Goal: Register for event/course

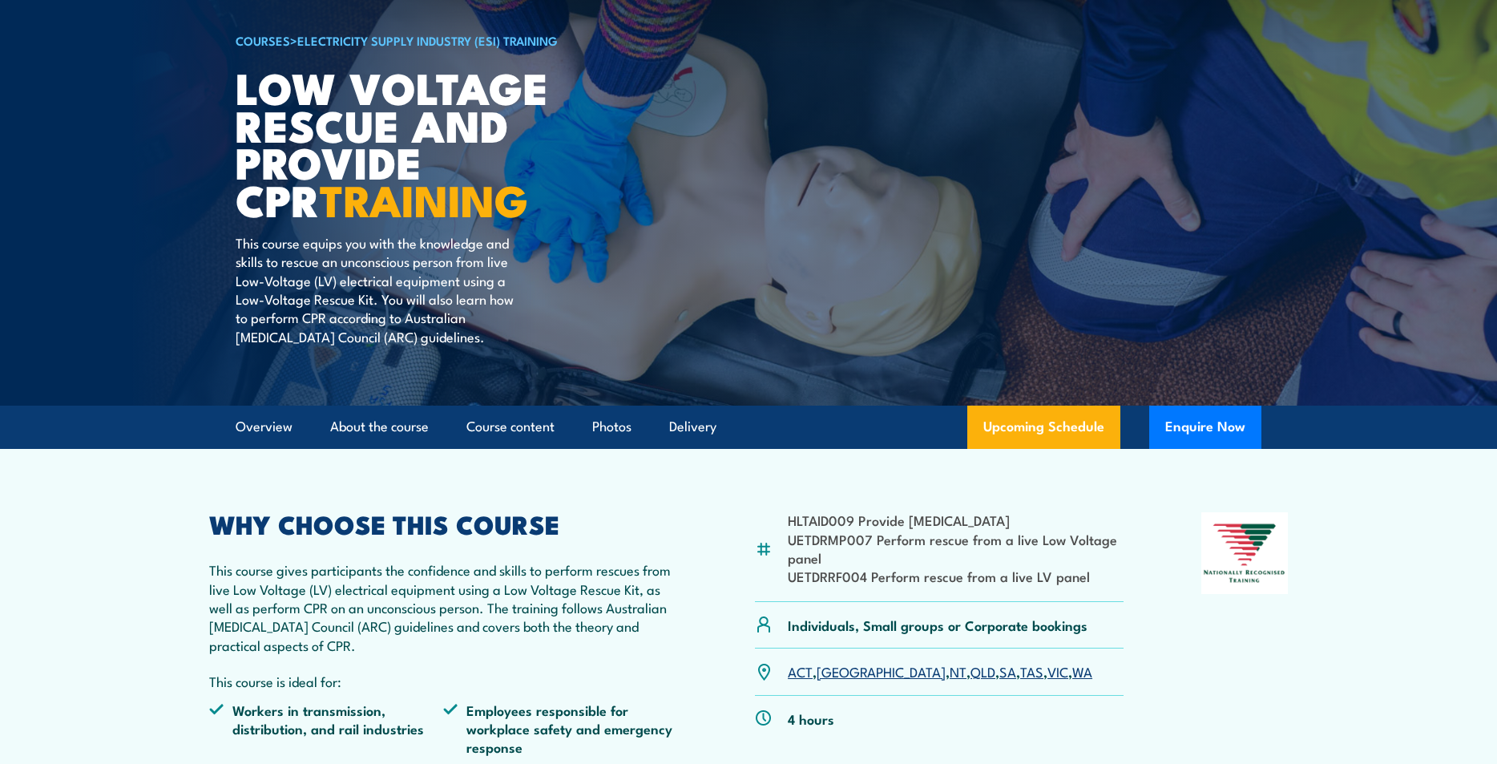
scroll to position [160, 0]
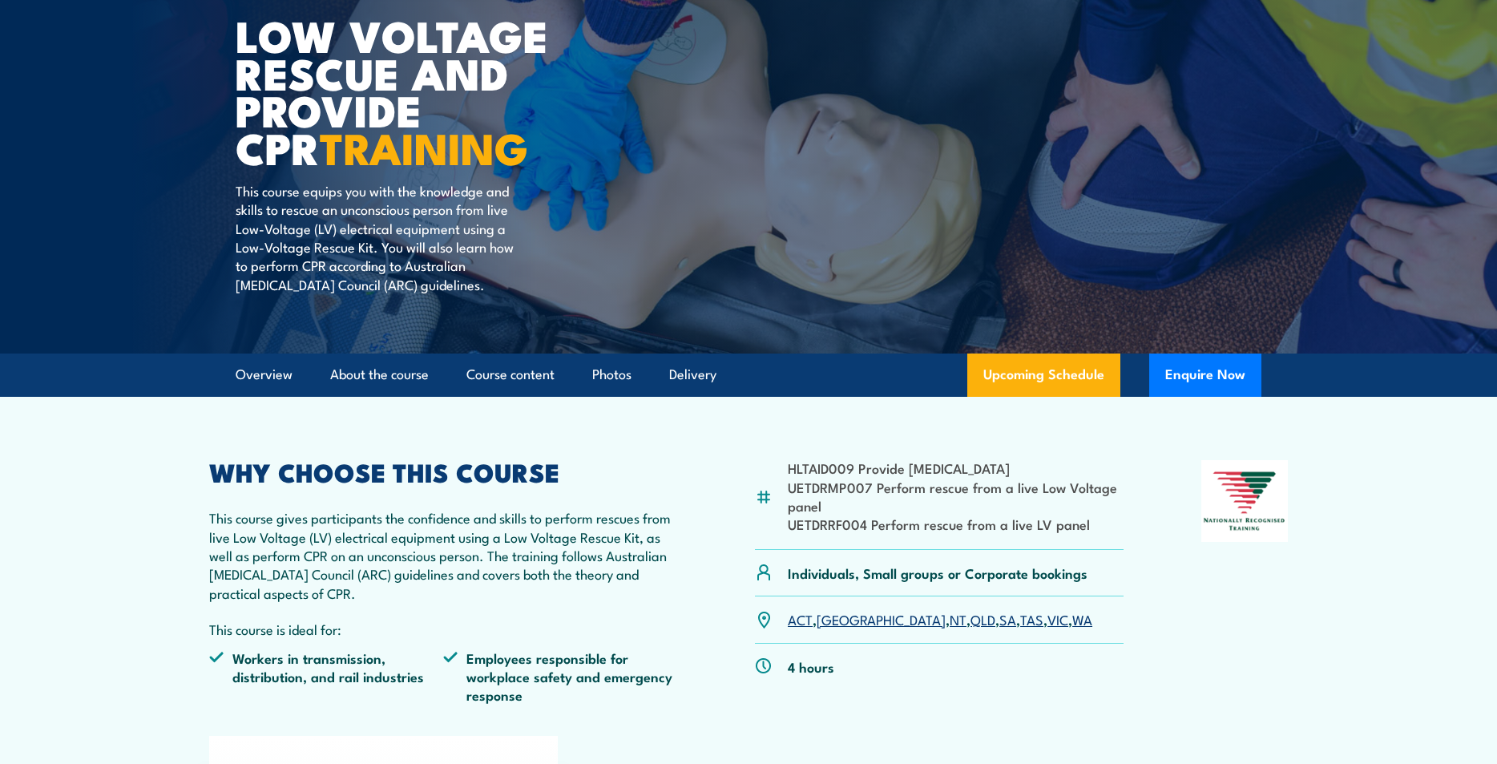
click at [837, 619] on link "[GEOGRAPHIC_DATA]" at bounding box center [881, 618] width 129 height 19
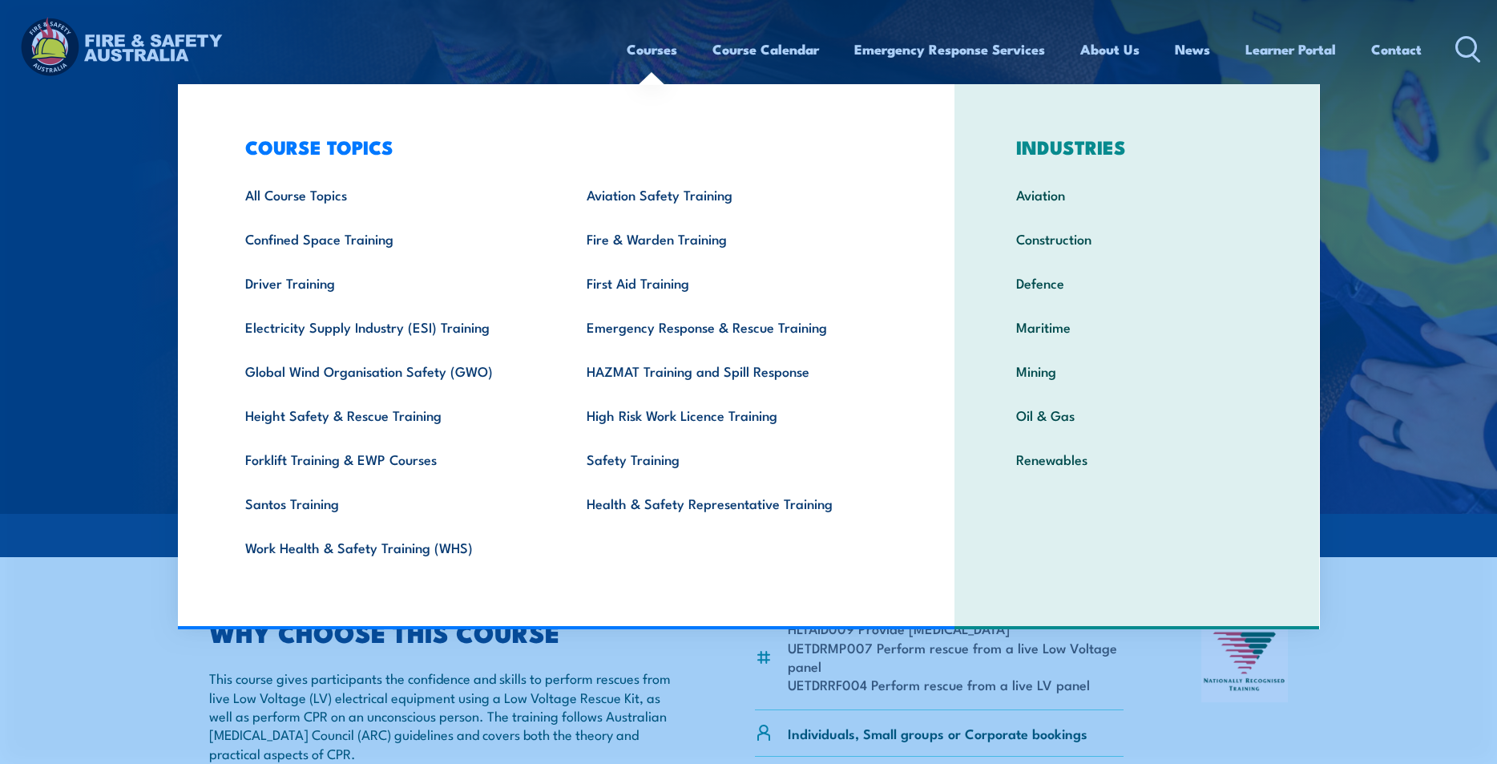
click at [636, 54] on link "Courses" at bounding box center [652, 49] width 50 height 42
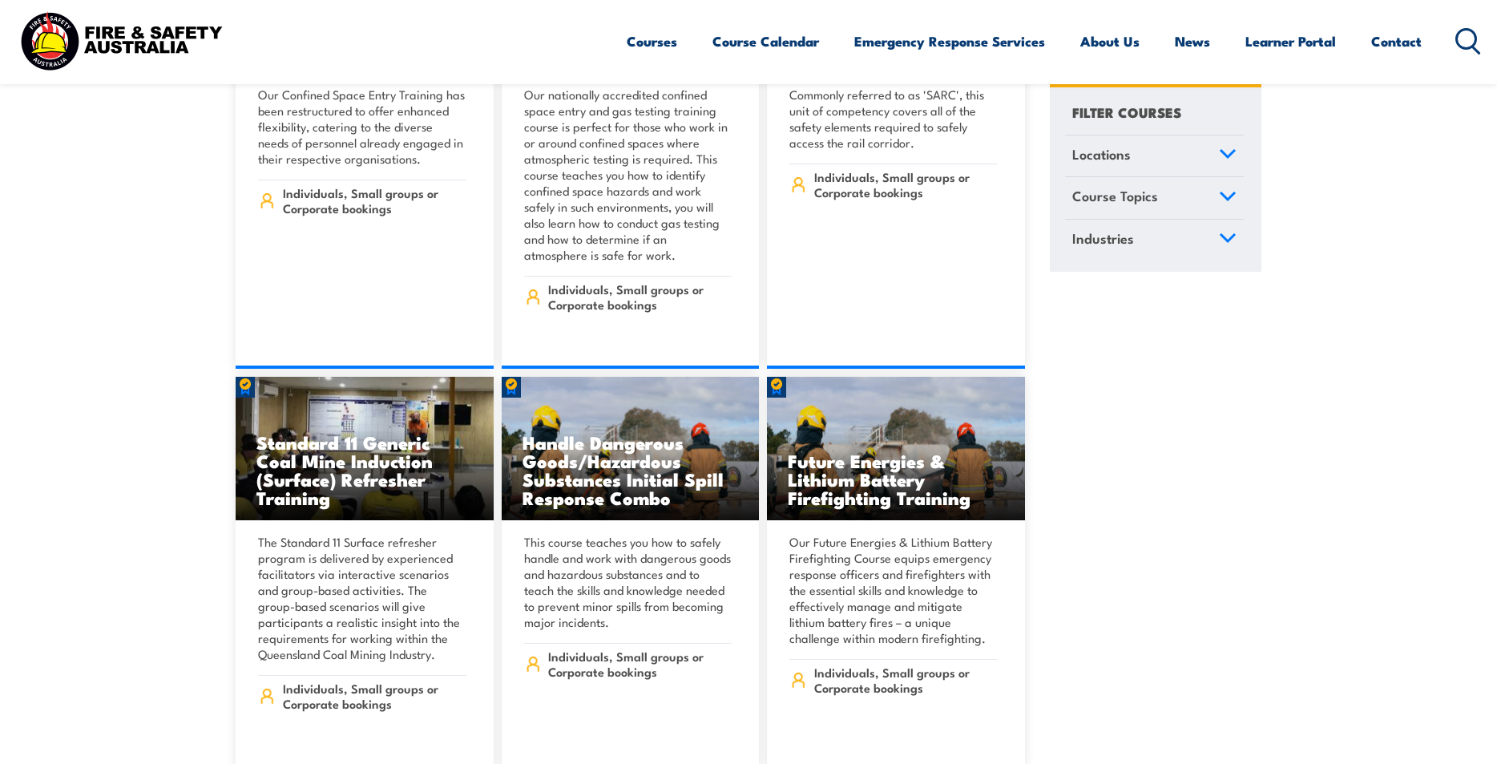
scroll to position [1923, 0]
